Goal: Task Accomplishment & Management: Use online tool/utility

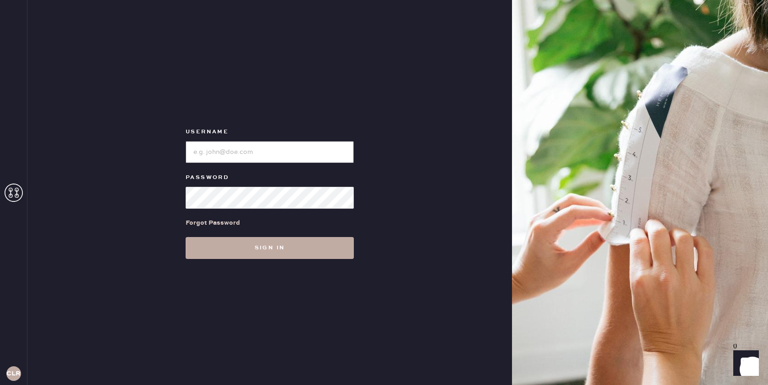
type input "[EMAIL_ADDRESS][DOMAIN_NAME]"
click at [266, 243] on button "Sign in" at bounding box center [270, 248] width 168 height 22
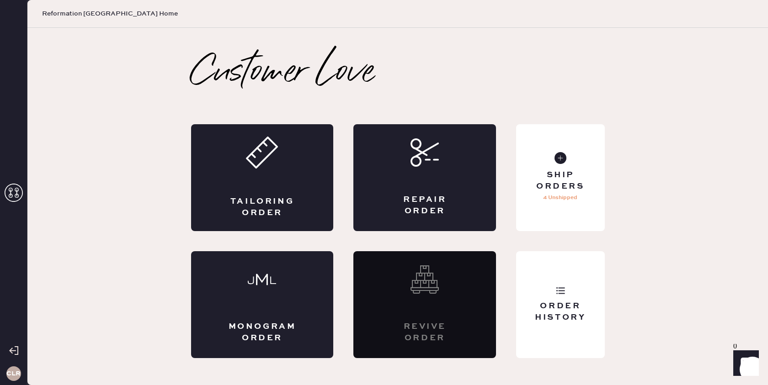
click at [17, 189] on icon at bounding box center [14, 193] width 18 height 18
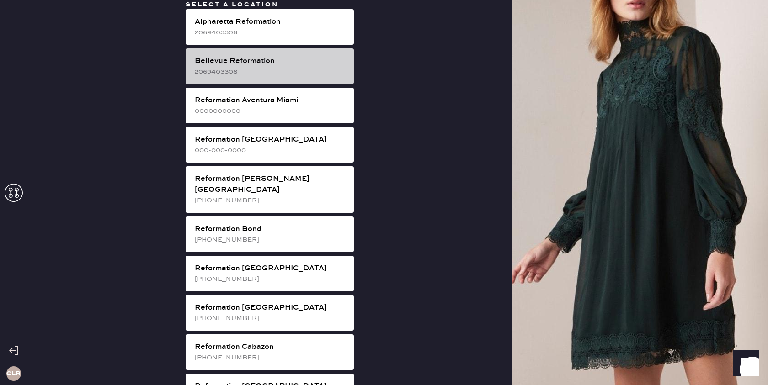
click at [279, 57] on div "Bellevue Reformation" at bounding box center [271, 61] width 152 height 11
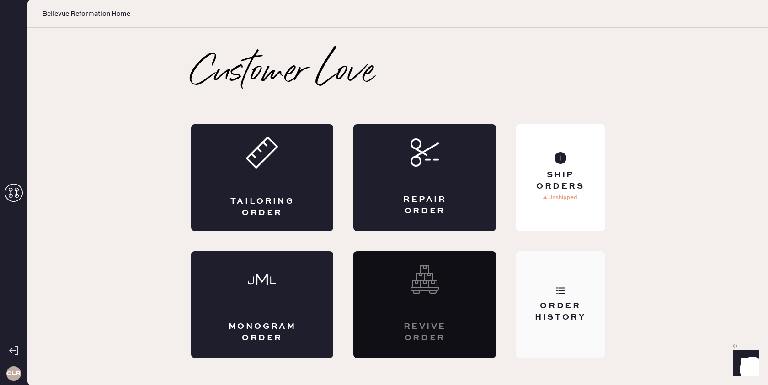
click at [556, 287] on icon at bounding box center [560, 290] width 9 height 9
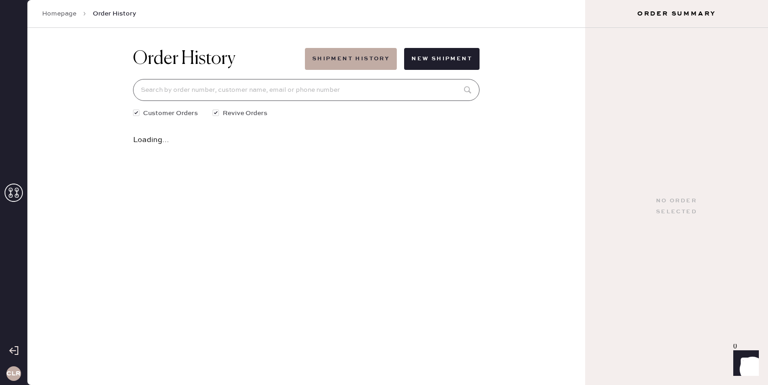
click at [309, 94] on input at bounding box center [306, 90] width 347 height 22
paste input "81718"
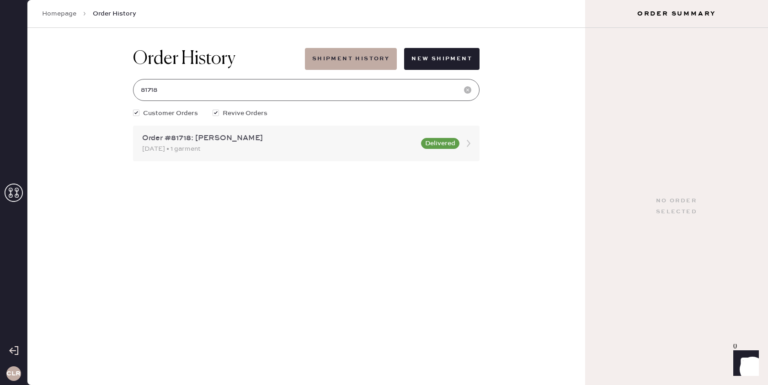
type input "81718"
click at [469, 141] on icon at bounding box center [469, 143] width 18 height 18
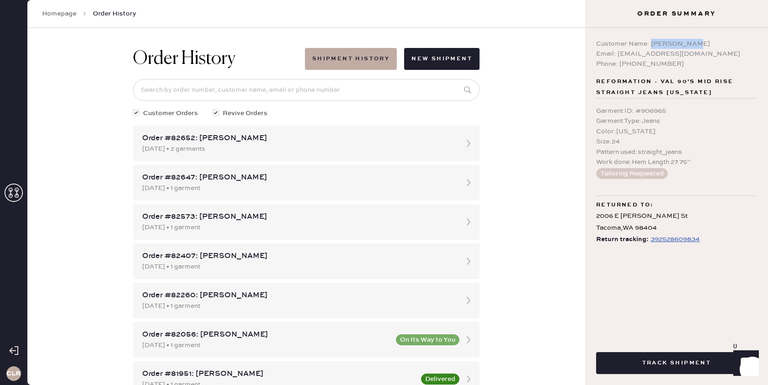
drag, startPoint x: 651, startPoint y: 44, endPoint x: 699, endPoint y: 43, distance: 48.0
click at [700, 43] on div "Customer Name: [PERSON_NAME]" at bounding box center [676, 44] width 161 height 10
copy div "[PERSON_NAME]"
click at [635, 64] on div "Phone: [PHONE_NUMBER]" at bounding box center [676, 64] width 161 height 10
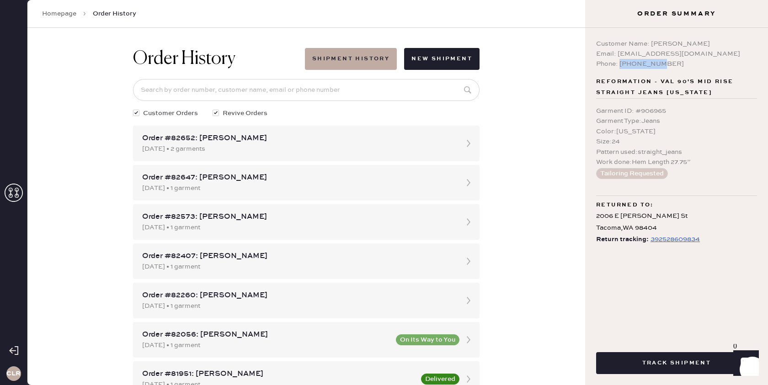
click at [635, 64] on div "Phone: [PHONE_NUMBER]" at bounding box center [676, 64] width 161 height 10
copy div "6466331713"
click at [743, 189] on div "Customer Name: [PERSON_NAME] Email: [EMAIL_ADDRESS][DOMAIN_NAME] Phone: [PHONE_…" at bounding box center [676, 181] width 183 height 306
click at [12, 192] on icon at bounding box center [14, 193] width 18 height 18
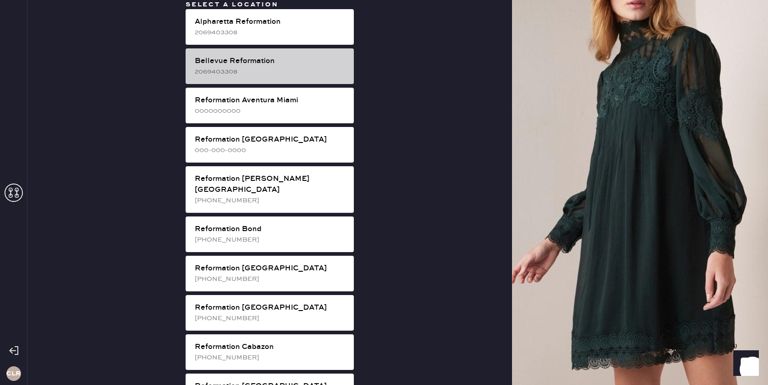
click at [289, 63] on div "Bellevue Reformation" at bounding box center [271, 61] width 152 height 11
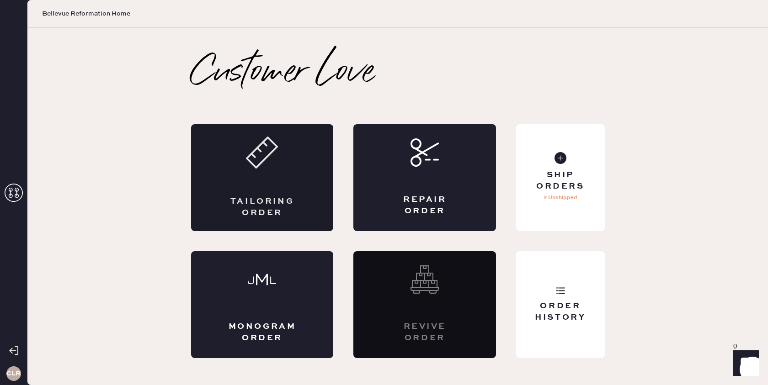
click at [271, 181] on div "Tailoring Order" at bounding box center [262, 177] width 143 height 107
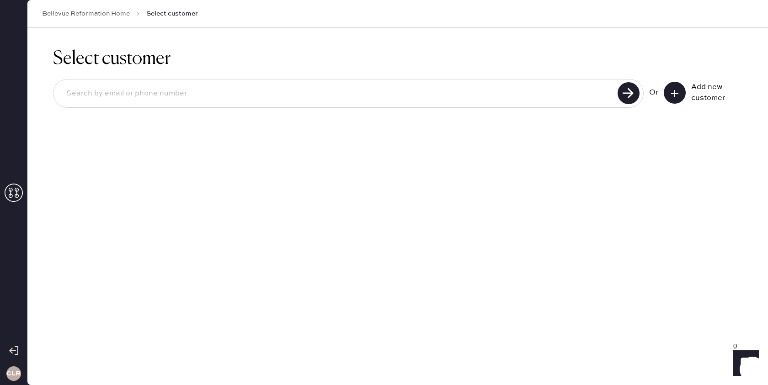
click at [292, 102] on input at bounding box center [337, 93] width 556 height 21
paste input "[EMAIL_ADDRESS][DOMAIN_NAME]"
type input "[EMAIL_ADDRESS][DOMAIN_NAME]"
click at [628, 94] on use at bounding box center [629, 93] width 22 height 22
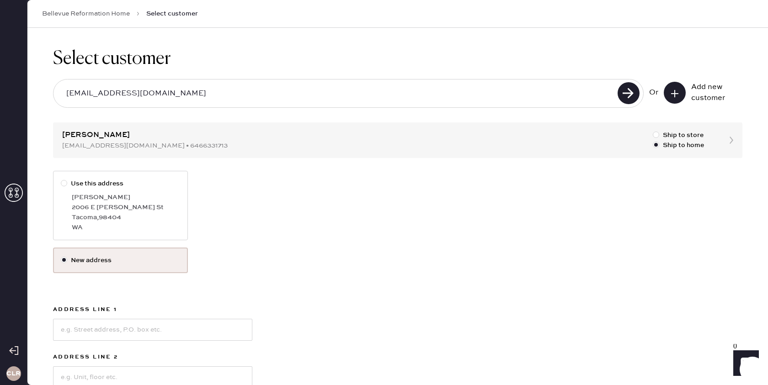
click at [63, 181] on div at bounding box center [64, 183] width 6 height 6
click at [61, 179] on input "Use this address" at bounding box center [61, 179] width 0 height 0
radio input "true"
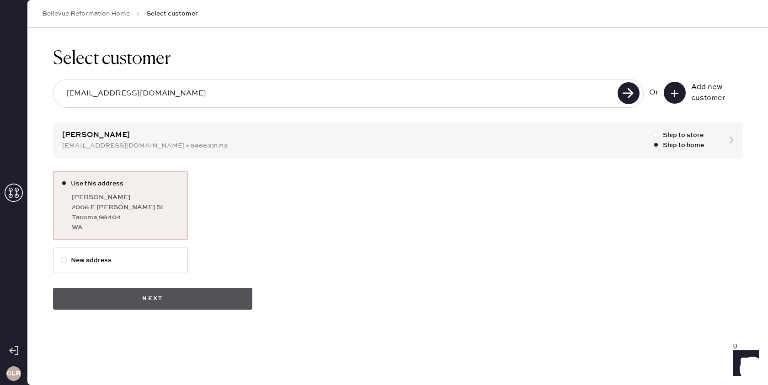
click at [131, 305] on button "Next" at bounding box center [152, 299] width 199 height 22
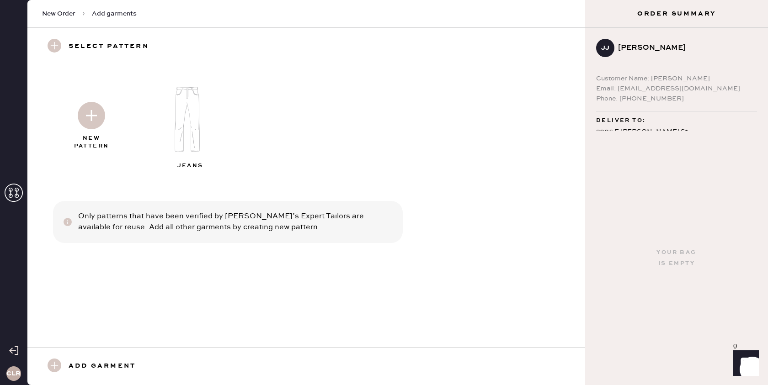
click at [177, 98] on img at bounding box center [191, 119] width 99 height 79
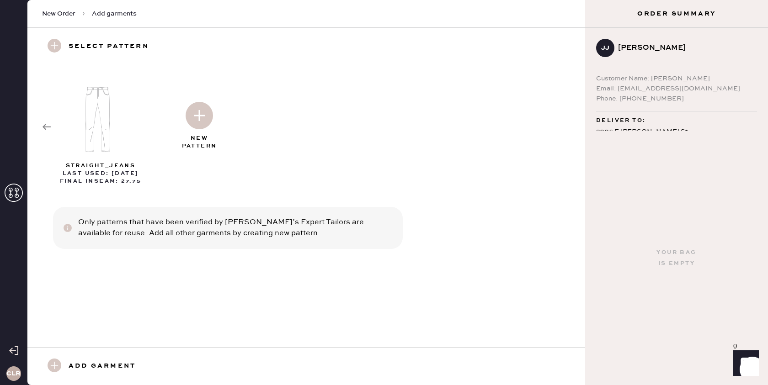
click at [56, 366] on use at bounding box center [55, 366] width 14 height 14
click at [57, 367] on use at bounding box center [55, 366] width 14 height 14
click at [95, 363] on h3 "Add garment" at bounding box center [102, 367] width 67 height 16
click at [102, 120] on img at bounding box center [101, 119] width 99 height 79
select select "2"
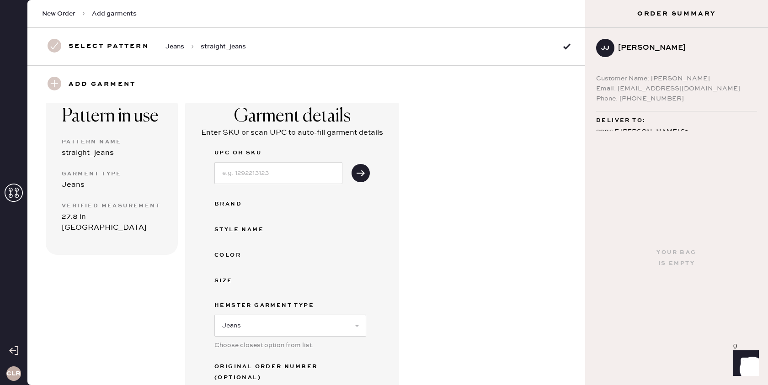
scroll to position [62, 0]
click at [308, 173] on input at bounding box center [278, 174] width 128 height 22
paste input "1312130OLO024"
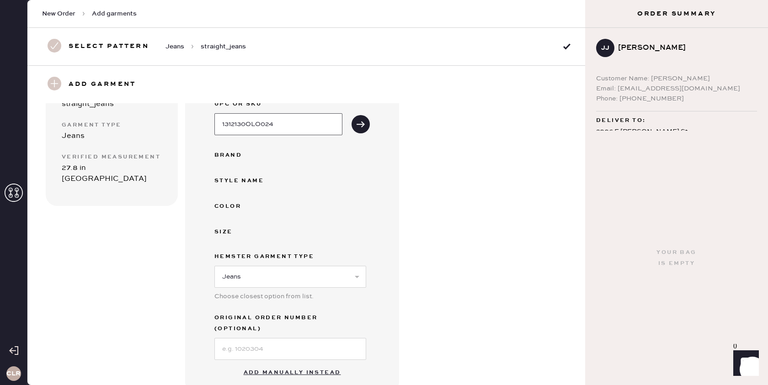
scroll to position [116, 0]
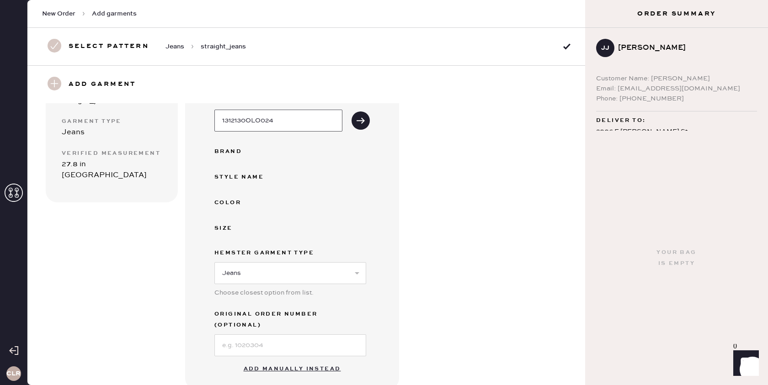
type input "1312130OLO024"
click at [262, 335] on input at bounding box center [290, 346] width 152 height 22
paste input "S31518830"
type input "S31518830"
click at [354, 113] on button "submit" at bounding box center [361, 121] width 18 height 18
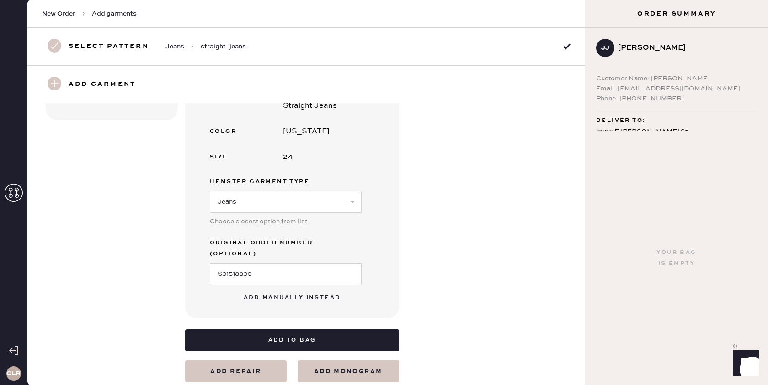
scroll to position [206, 0]
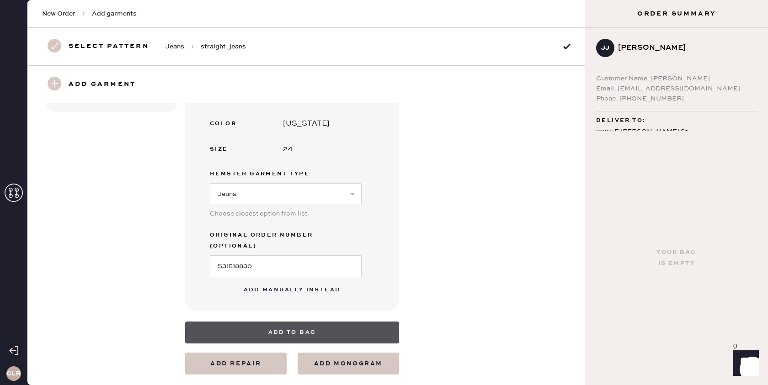
click at [283, 322] on button "Add to bag" at bounding box center [292, 333] width 214 height 22
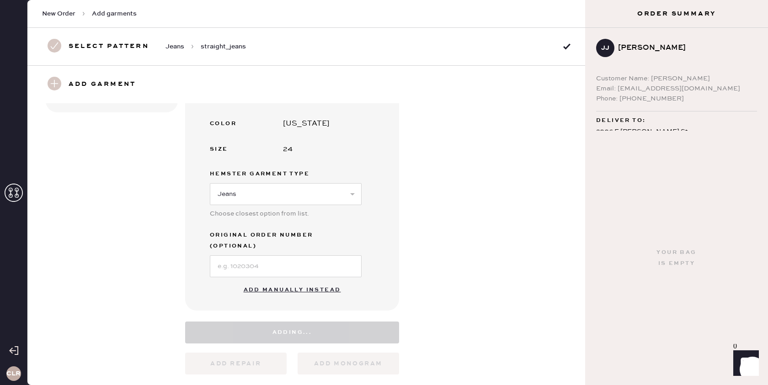
scroll to position [195, 0]
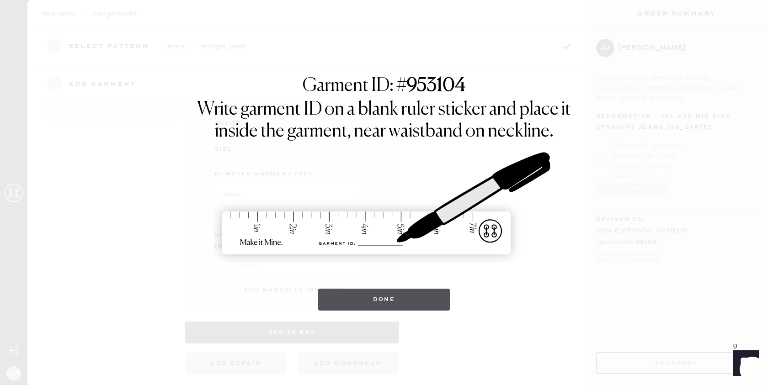
click at [379, 298] on button "Done" at bounding box center [384, 300] width 132 height 22
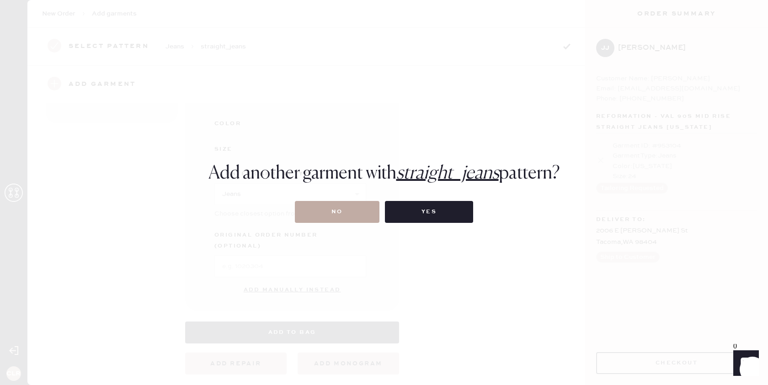
click at [330, 209] on button "No" at bounding box center [337, 212] width 85 height 22
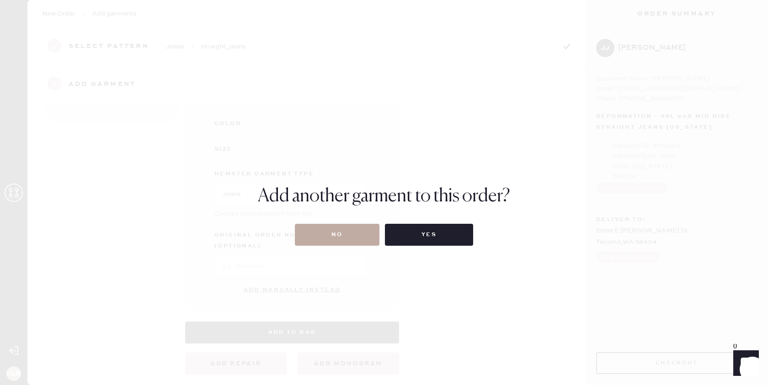
click at [352, 230] on button "No" at bounding box center [337, 235] width 85 height 22
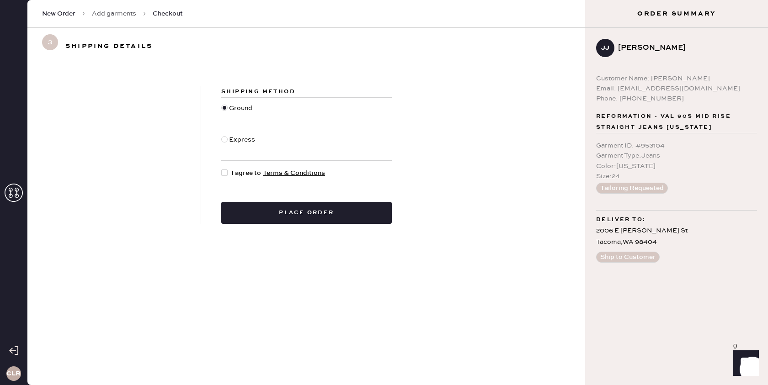
click at [223, 173] on div at bounding box center [224, 173] width 6 height 6
click at [222, 169] on input "I agree to Terms & Conditions" at bounding box center [221, 168] width 0 height 0
checkbox input "true"
click at [299, 216] on button "Place order" at bounding box center [306, 213] width 171 height 22
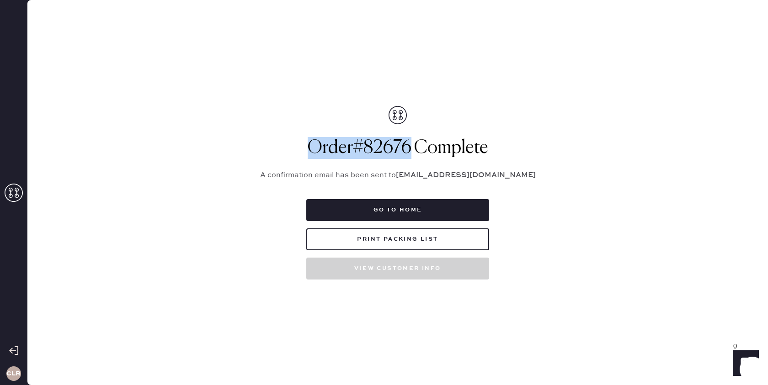
drag, startPoint x: 411, startPoint y: 145, endPoint x: 320, endPoint y: 146, distance: 91.0
click at [309, 145] on h1 "Order # 82676 Complete" at bounding box center [397, 148] width 297 height 22
copy h1 "Order # 82676"
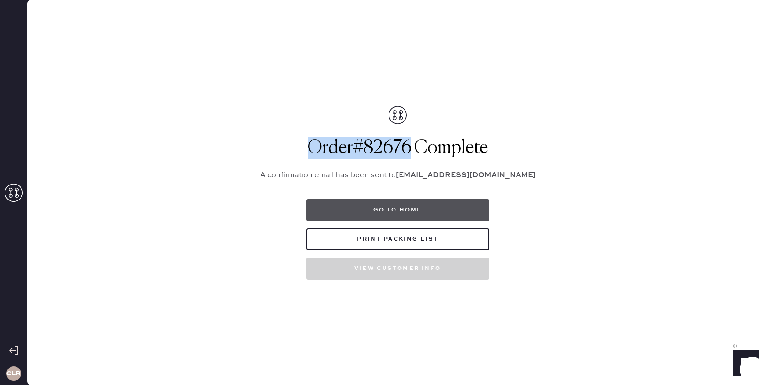
click at [395, 214] on button "Go to home" at bounding box center [397, 210] width 183 height 22
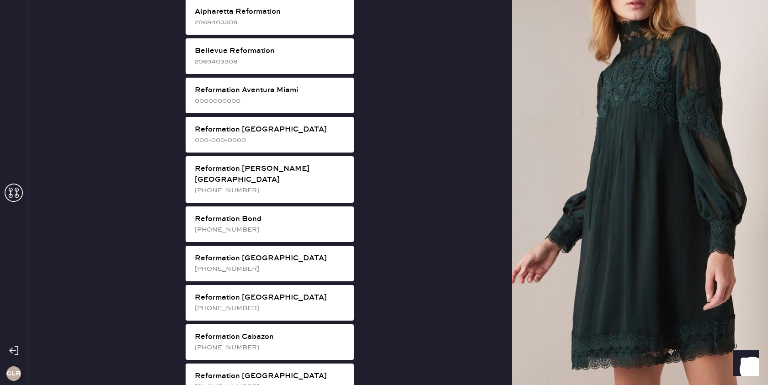
scroll to position [3, 0]
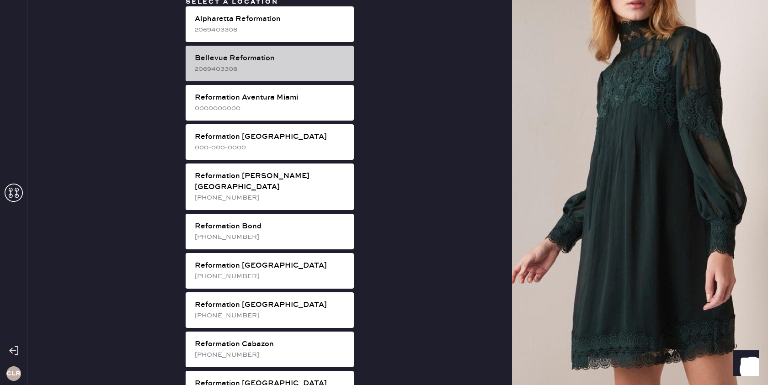
click at [257, 61] on div "Bellevue Reformation" at bounding box center [271, 58] width 152 height 11
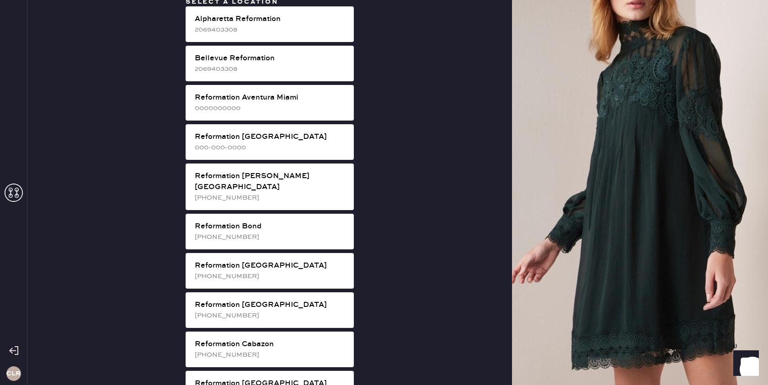
scroll to position [0, 0]
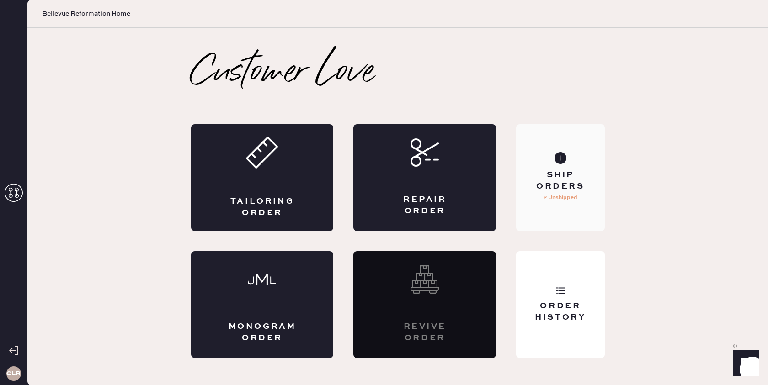
click at [556, 216] on div "Ship Orders 2 Unshipped" at bounding box center [560, 177] width 88 height 107
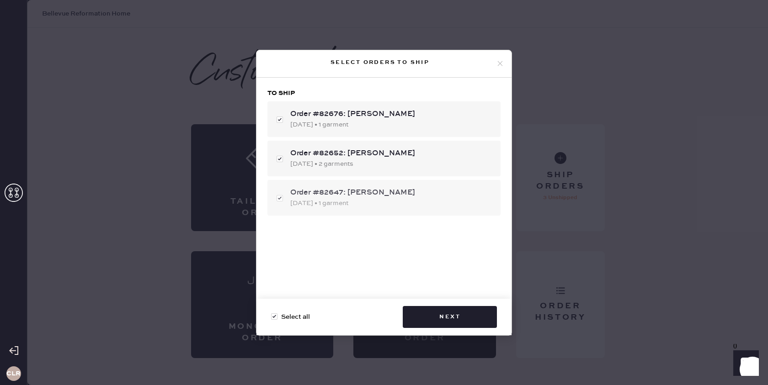
drag, startPoint x: 278, startPoint y: 160, endPoint x: 277, endPoint y: 181, distance: 20.6
click at [278, 160] on div "Order #82652: [PERSON_NAME] [DATE] • 2 garments" at bounding box center [383, 159] width 233 height 36
checkbox input "false"
click at [278, 197] on div "Order #82647: [PERSON_NAME] [DATE] • 1 garment" at bounding box center [383, 198] width 233 height 36
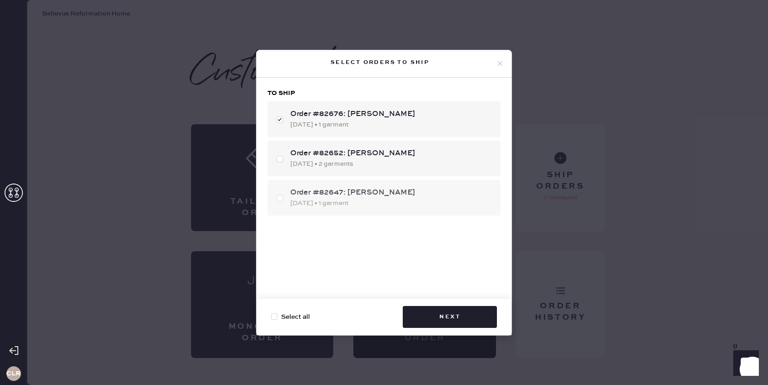
checkbox input "false"
click at [437, 315] on button "Next" at bounding box center [450, 317] width 94 height 22
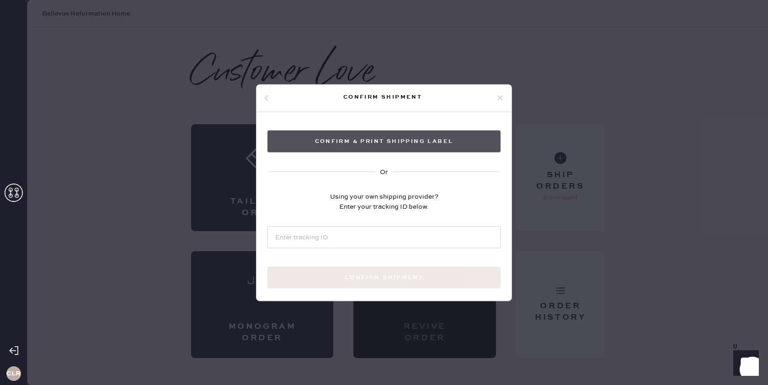
click at [383, 138] on button "Confirm & Print shipping label" at bounding box center [383, 141] width 233 height 22
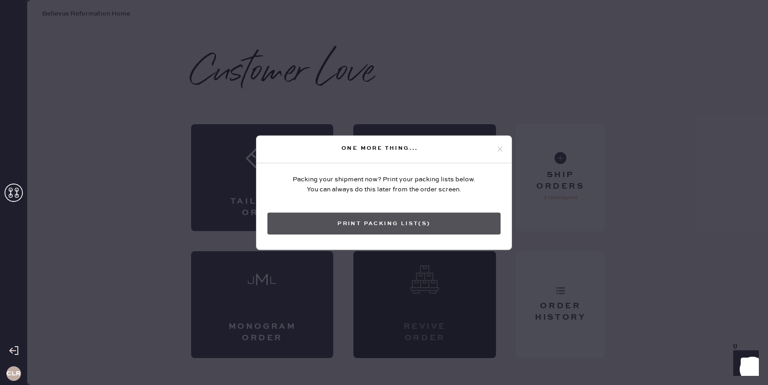
click at [380, 218] on button "Print Packing List(s)" at bounding box center [383, 224] width 233 height 22
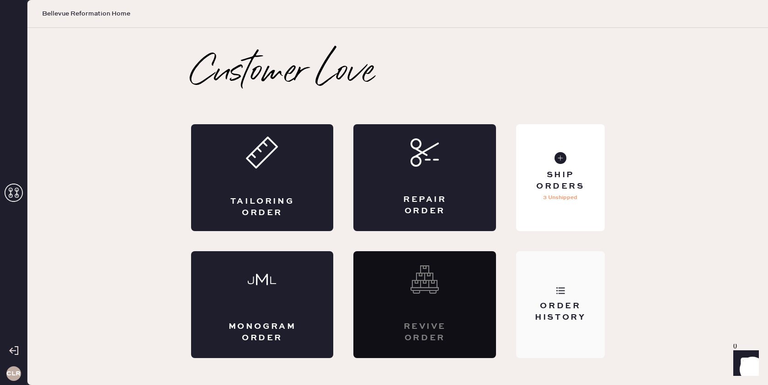
click at [568, 321] on div "Order History" at bounding box center [561, 312] width 74 height 23
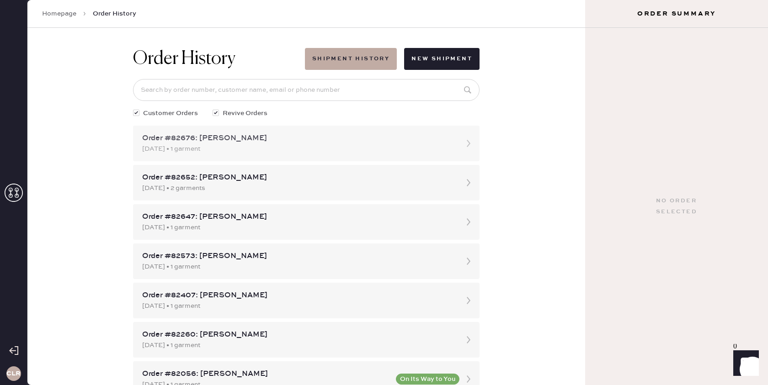
click at [469, 146] on icon at bounding box center [469, 143] width 18 height 18
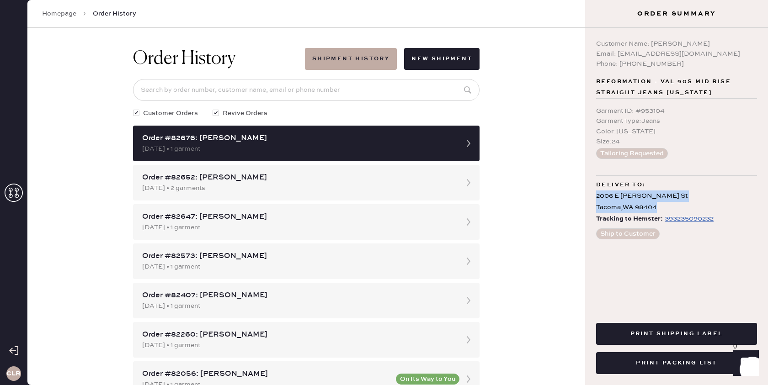
drag, startPoint x: 597, startPoint y: 197, endPoint x: 663, endPoint y: 207, distance: 67.0
click at [663, 207] on div "[STREET_ADDRESS][PERSON_NAME]" at bounding box center [676, 202] width 161 height 23
copy div "[STREET_ADDRESS][PERSON_NAME]"
